Goal: Information Seeking & Learning: Learn about a topic

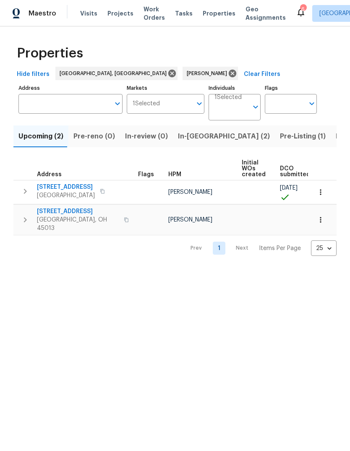
click at [57, 189] on span "[STREET_ADDRESS]" at bounding box center [66, 187] width 58 height 8
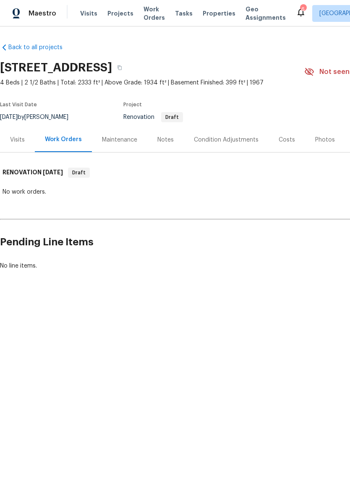
click at [26, 140] on div "Visits" at bounding box center [17, 139] width 35 height 25
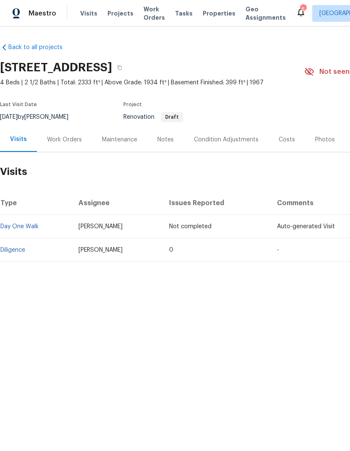
click at [19, 249] on link "Diligence" at bounding box center [12, 250] width 25 height 6
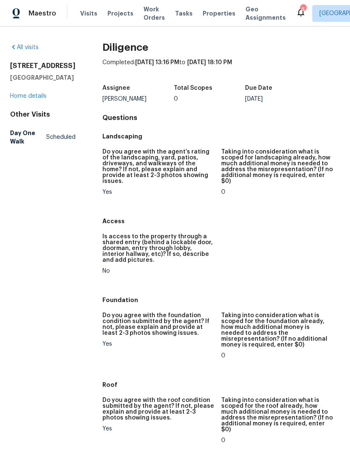
click at [22, 99] on link "Home details" at bounding box center [28, 96] width 37 height 6
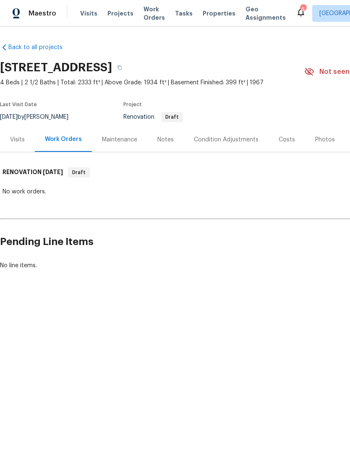
click at [244, 139] on div "Condition Adjustments" at bounding box center [226, 140] width 65 height 8
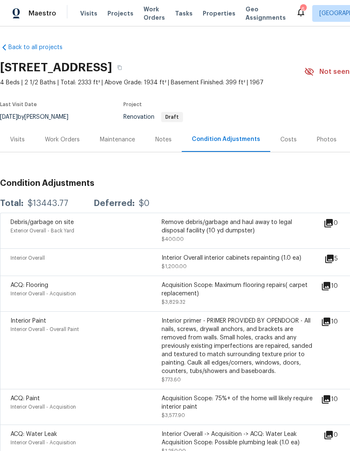
click at [162, 140] on div "Notes" at bounding box center [163, 140] width 16 height 8
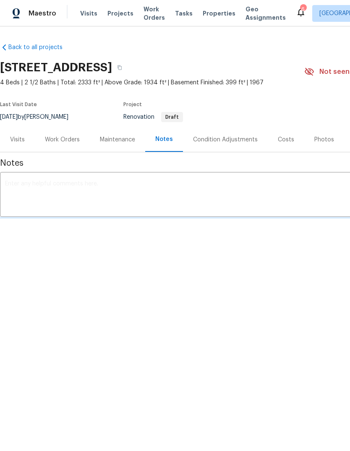
click at [14, 141] on div "Visits" at bounding box center [17, 140] width 15 height 8
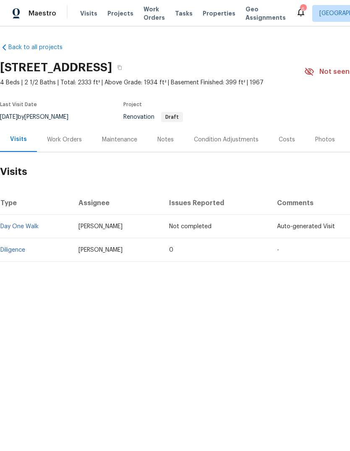
click at [159, 148] on div "Notes" at bounding box center [165, 139] width 37 height 25
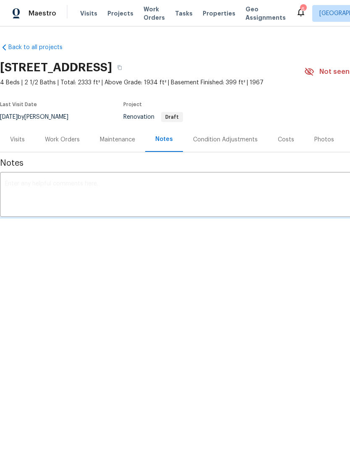
click at [239, 138] on div "Condition Adjustments" at bounding box center [225, 140] width 65 height 8
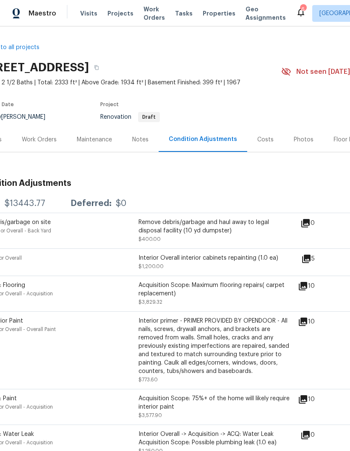
scroll to position [0, 24]
click at [141, 136] on div "Notes" at bounding box center [140, 140] width 16 height 8
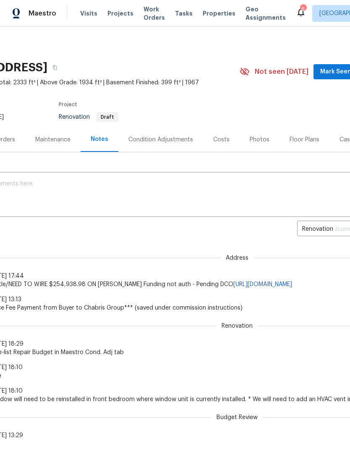
scroll to position [0, 65]
